Goal: Task Accomplishment & Management: Use online tool/utility

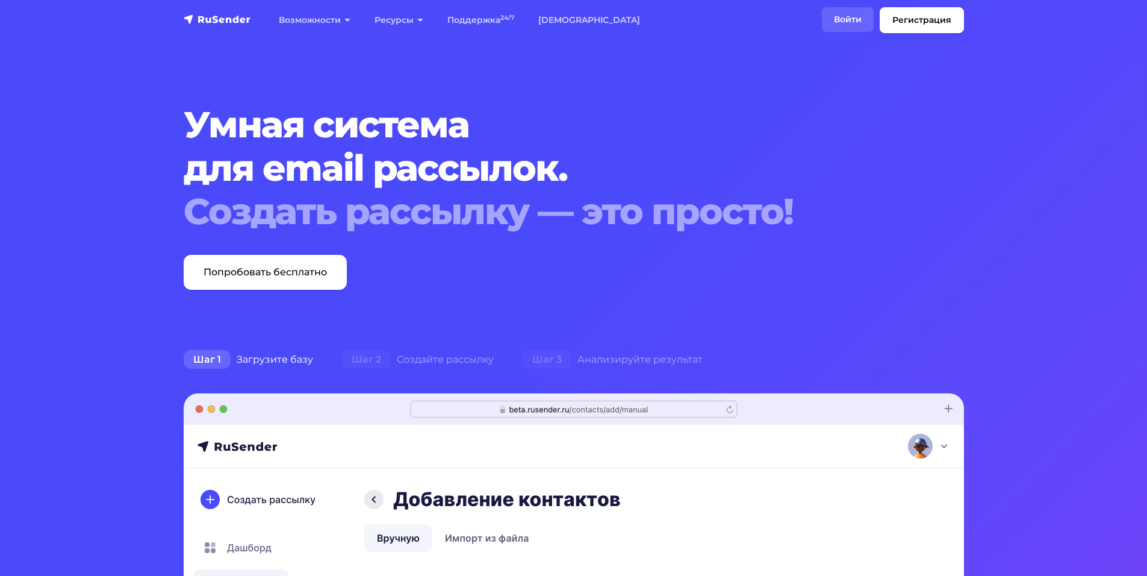
click at [844, 20] on link "Войти" at bounding box center [848, 19] width 52 height 25
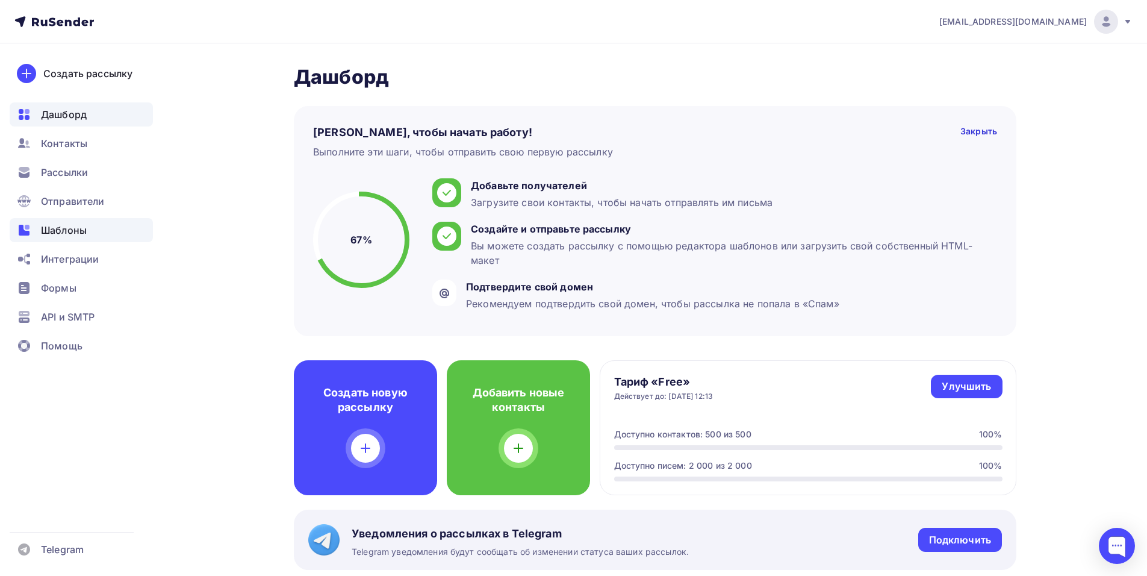
click at [53, 238] on div "Шаблоны" at bounding box center [81, 230] width 143 height 24
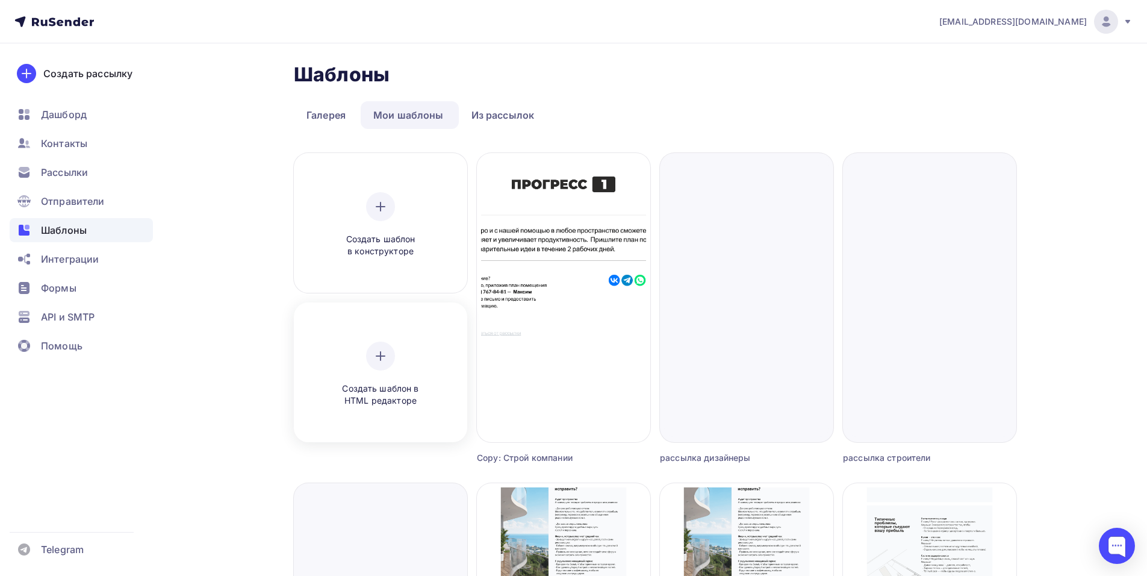
click at [376, 361] on icon at bounding box center [380, 356] width 14 height 14
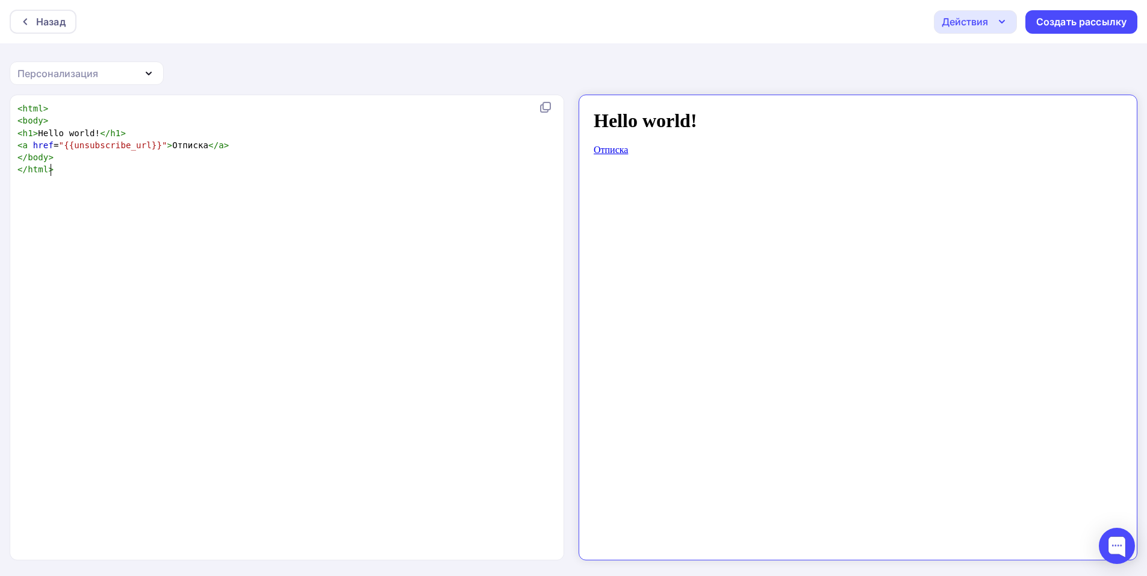
scroll to position [4, 0]
drag, startPoint x: 160, startPoint y: 204, endPoint x: 132, endPoint y: 183, distance: 34.8
click at [138, 185] on div "xxxxxxxxxx < html > < body > < h1 > Hello world! </ h1 > < a href = "{{unsubscr…" at bounding box center [299, 342] width 569 height 485
type textarea "<html> <body> <h1>Hello world!</h1> <a href="{{unsubscribe_url}}">Отписка</a> <…"
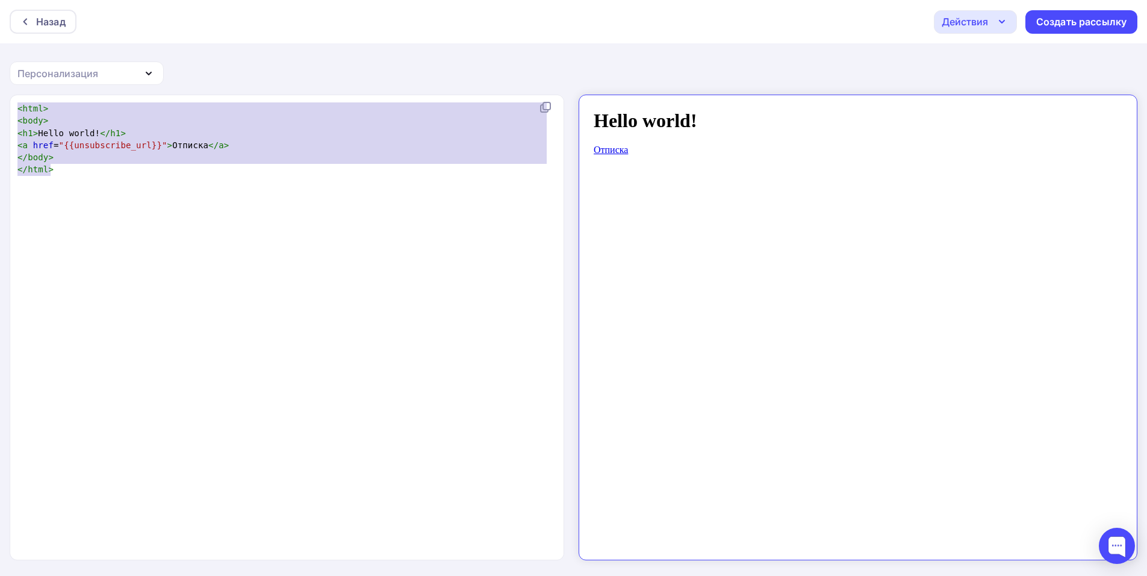
drag, startPoint x: 113, startPoint y: 173, endPoint x: 0, endPoint y: 75, distance: 149.0
click at [0, 75] on div "Назад Действия Отправить тестовое письмо Сохранить в Мои шаблоны Выйти без сохр…" at bounding box center [573, 288] width 1147 height 577
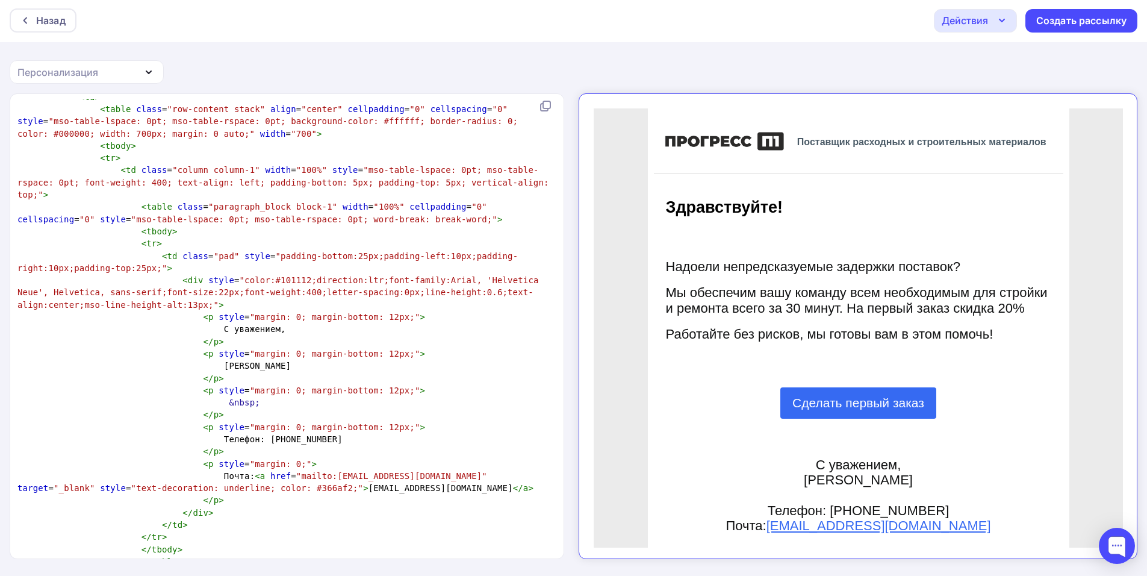
scroll to position [0, 0]
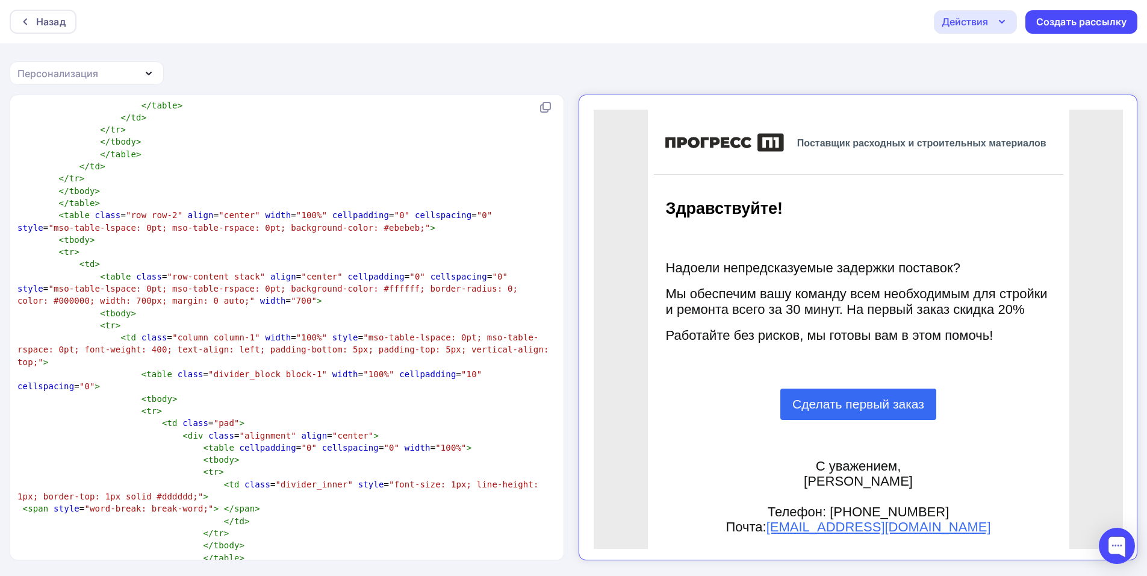
click at [210, 307] on pre "< tbody >" at bounding box center [284, 313] width 539 height 12
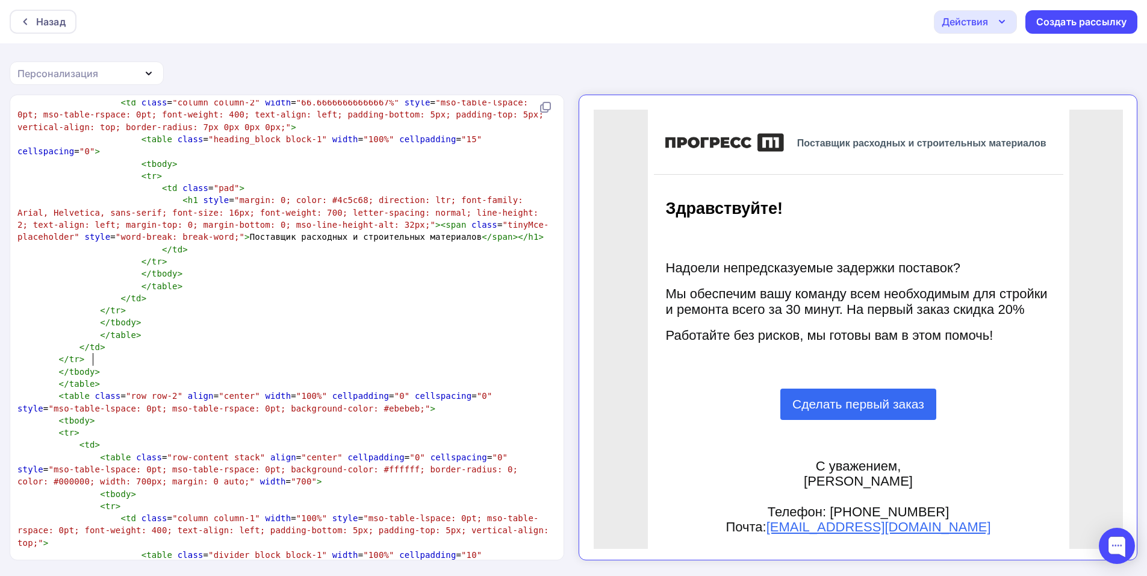
click at [159, 365] on pre "</ tbody >" at bounding box center [284, 371] width 539 height 12
click at [162, 365] on pre "</ tbody >" at bounding box center [284, 371] width 539 height 12
click at [163, 365] on pre "</ tbody >" at bounding box center [284, 371] width 539 height 12
click at [158, 378] on pre "</ table >" at bounding box center [284, 384] width 539 height 12
